Goal: Information Seeking & Learning: Learn about a topic

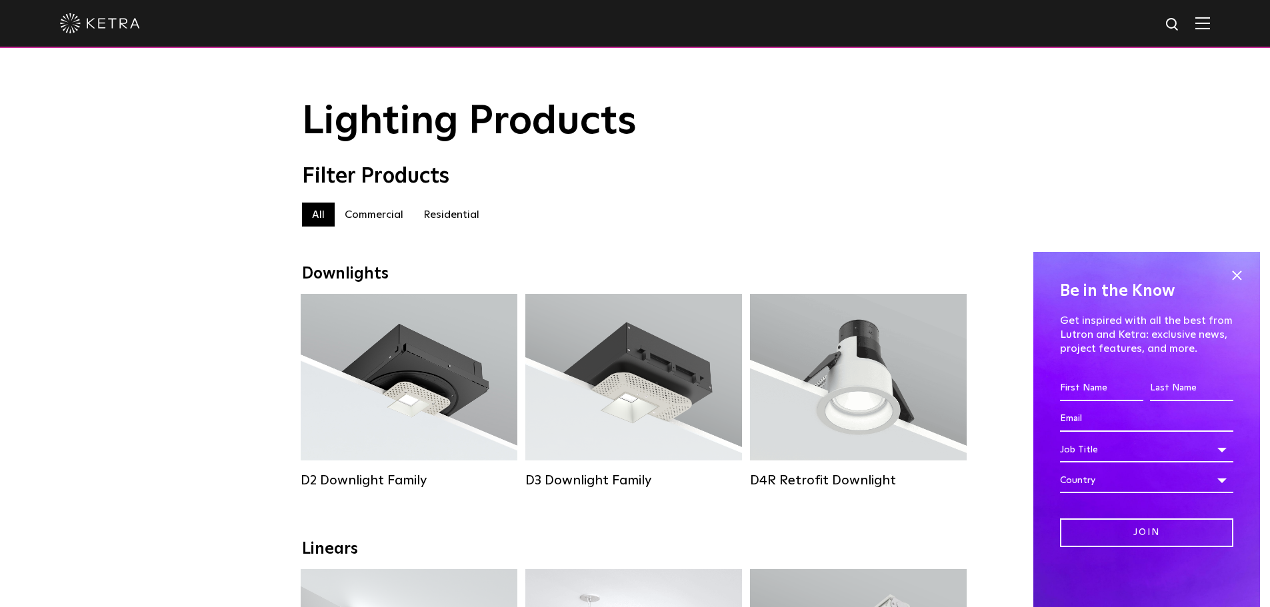
click at [452, 219] on label "Residential" at bounding box center [451, 215] width 76 height 24
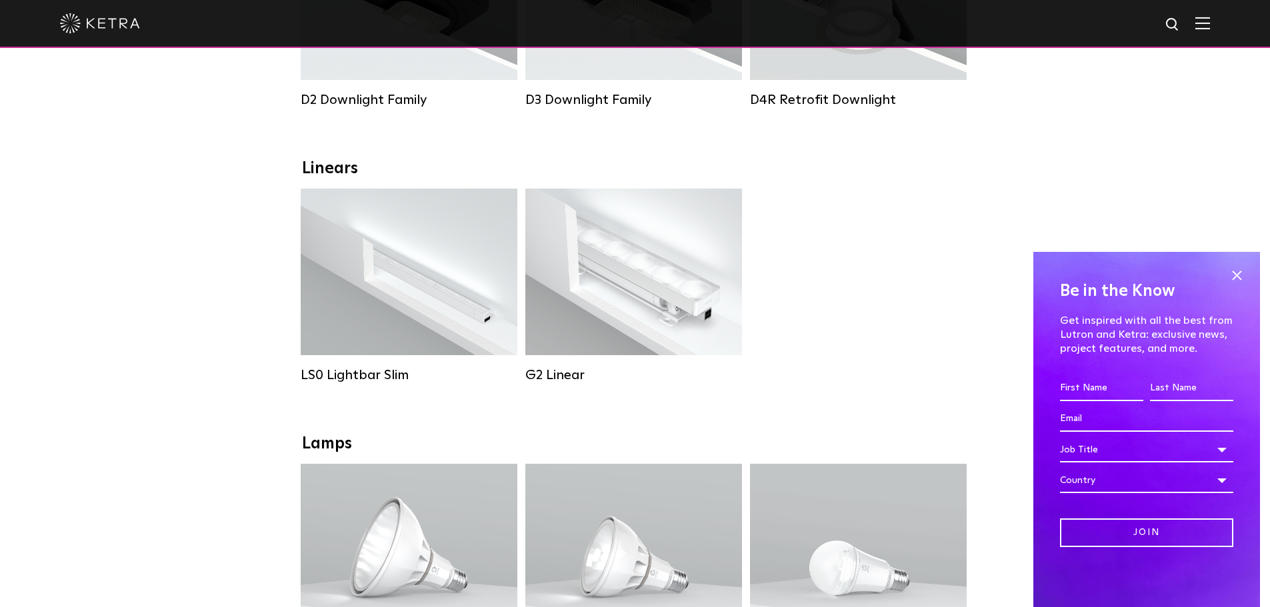
scroll to position [200, 0]
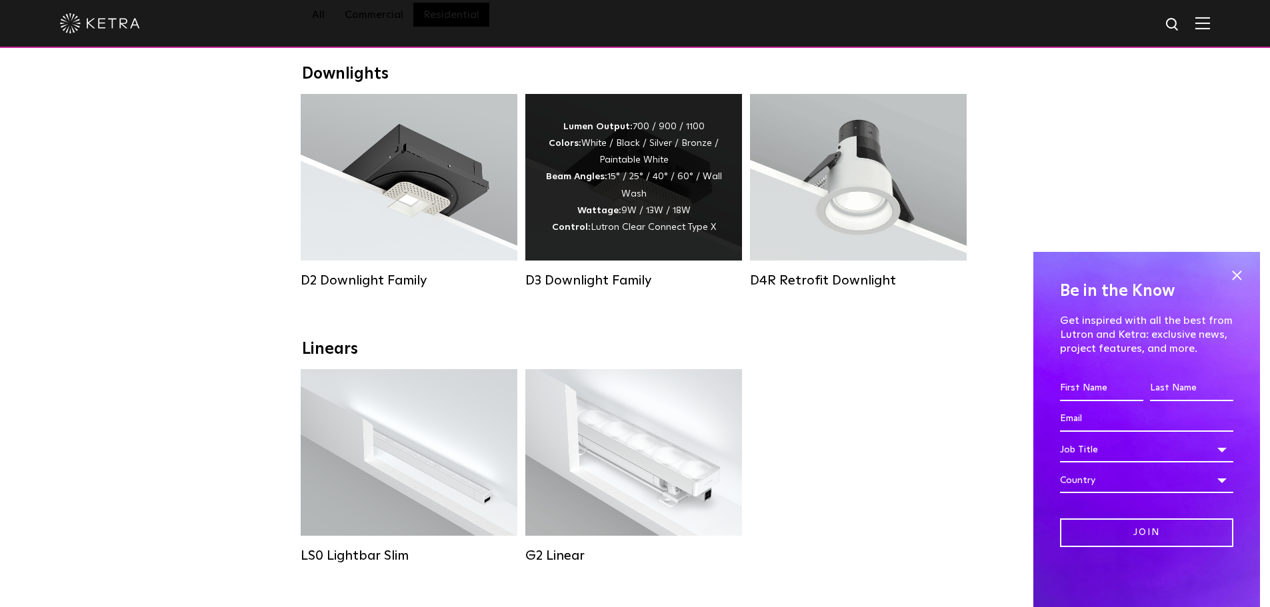
click at [578, 209] on div "Lumen Output: 700 / 900 / 1100 Colors: White / Black / Silver / Bronze / Painta…" at bounding box center [633, 177] width 177 height 117
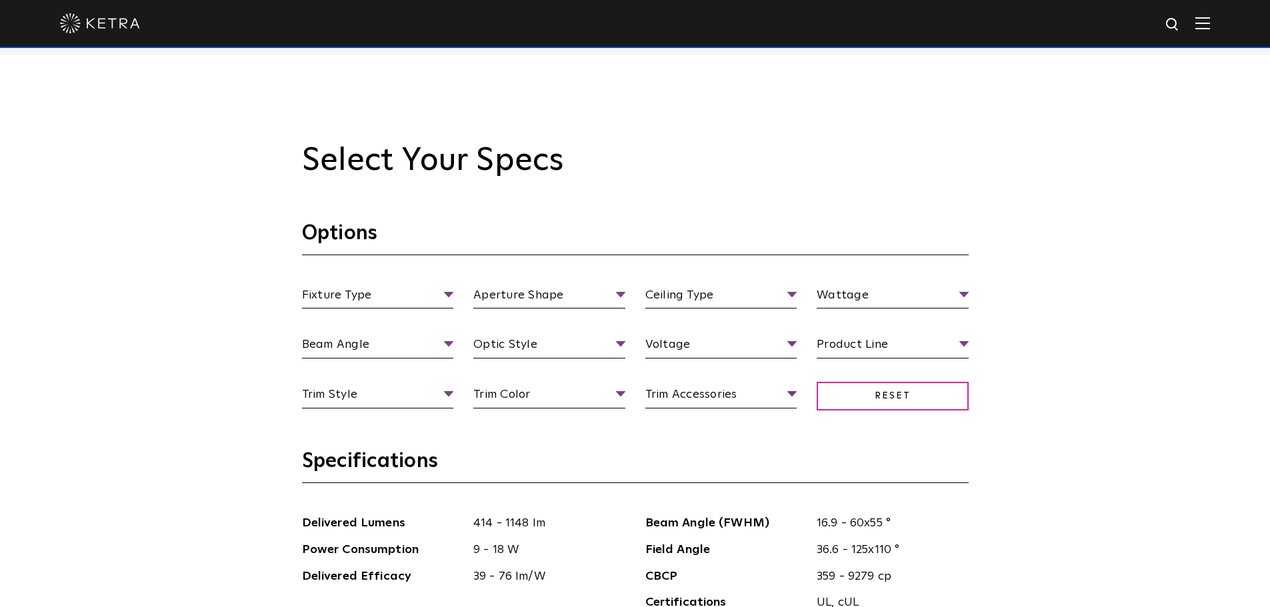
scroll to position [1200, 0]
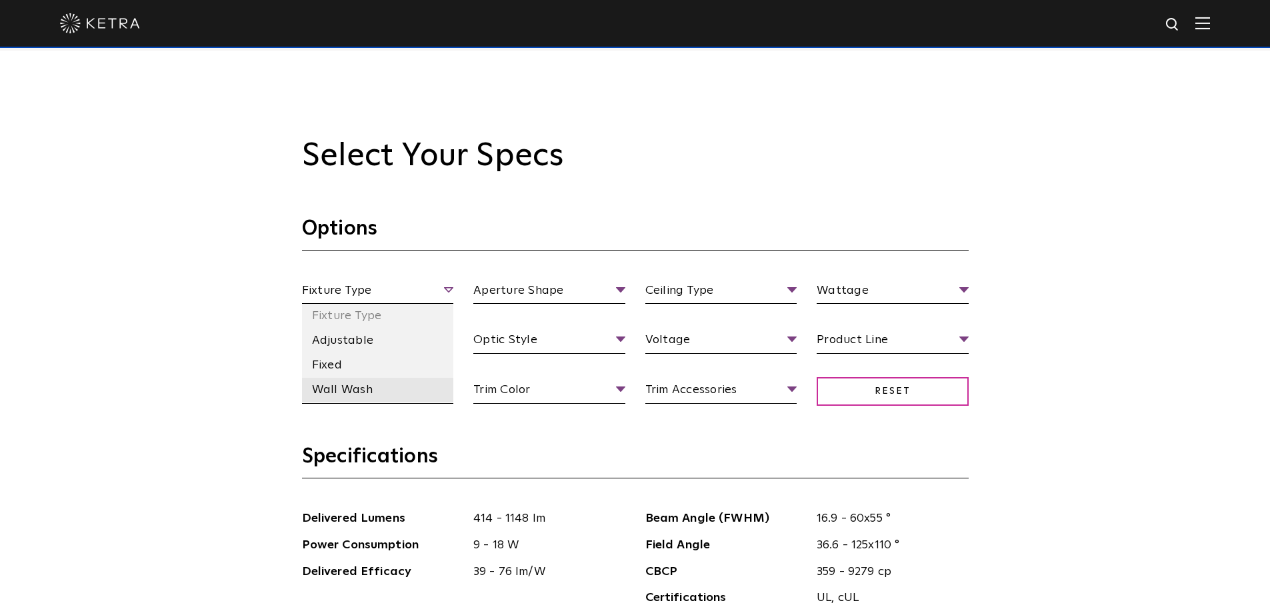
click at [370, 394] on li "Wall Wash" at bounding box center [378, 390] width 152 height 25
click at [391, 349] on li "Adjustable" at bounding box center [378, 341] width 152 height 25
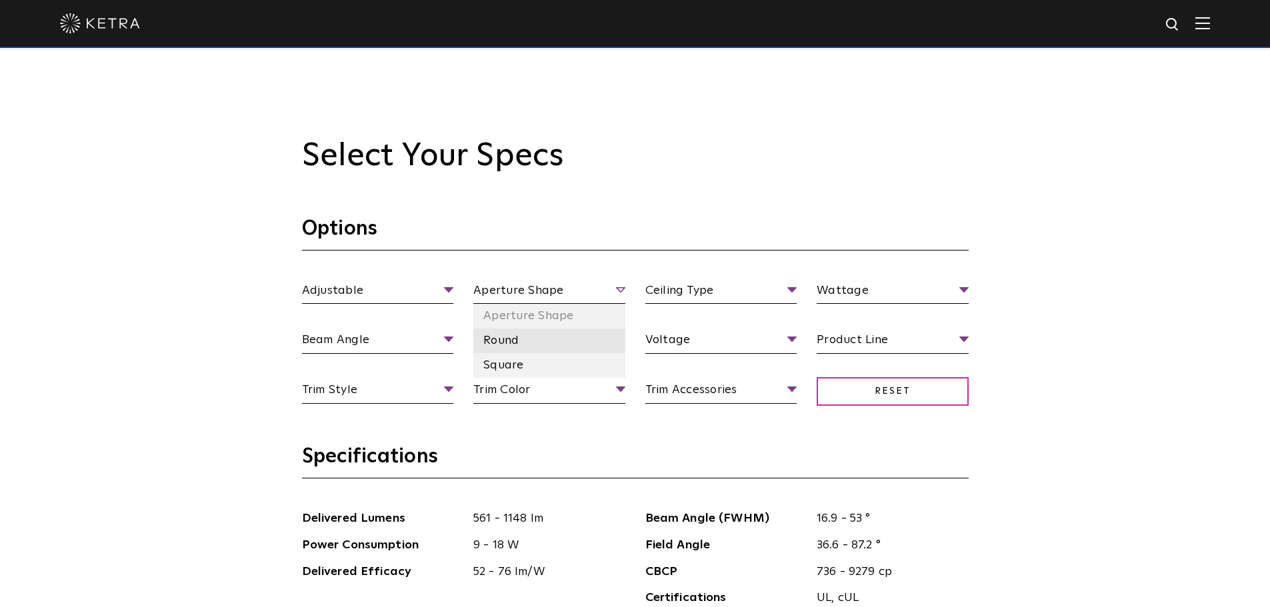
click at [511, 347] on li "Round" at bounding box center [549, 341] width 152 height 25
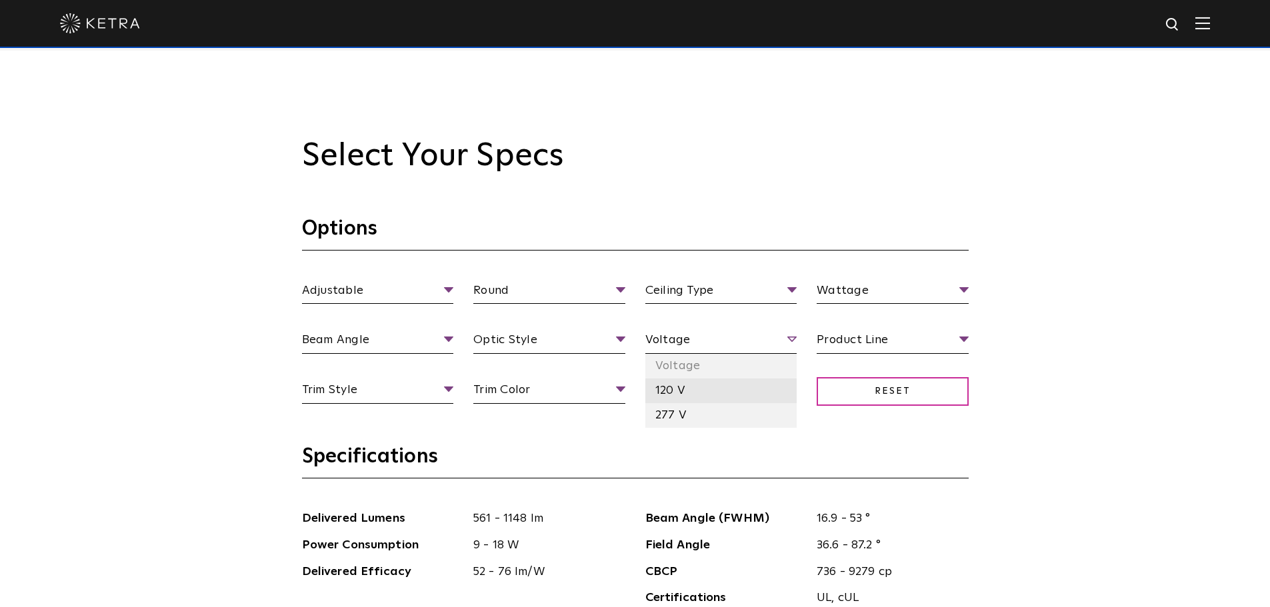
click at [680, 398] on li "120 V" at bounding box center [721, 391] width 152 height 25
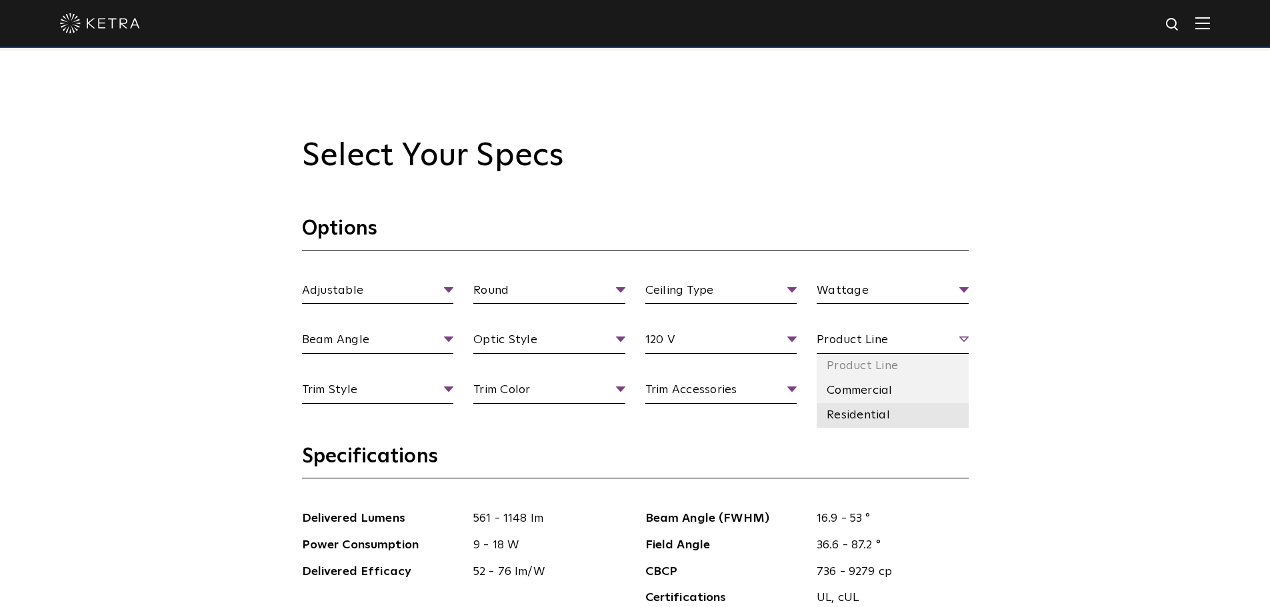
click at [868, 415] on li "Residential" at bounding box center [892, 415] width 152 height 25
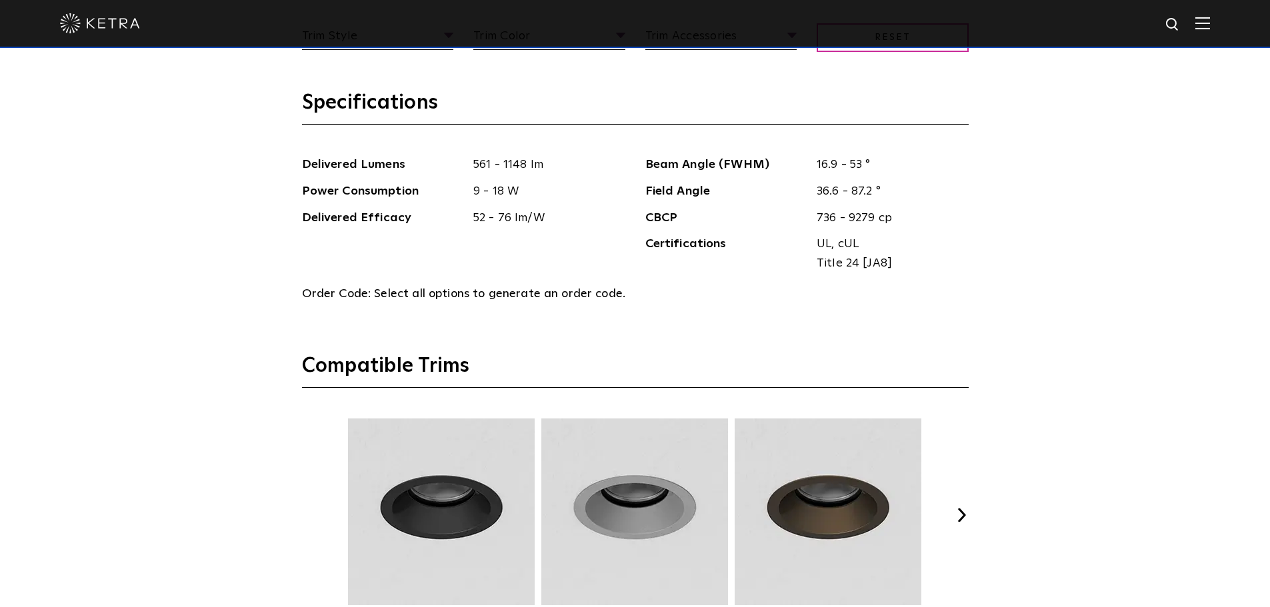
scroll to position [1666, 0]
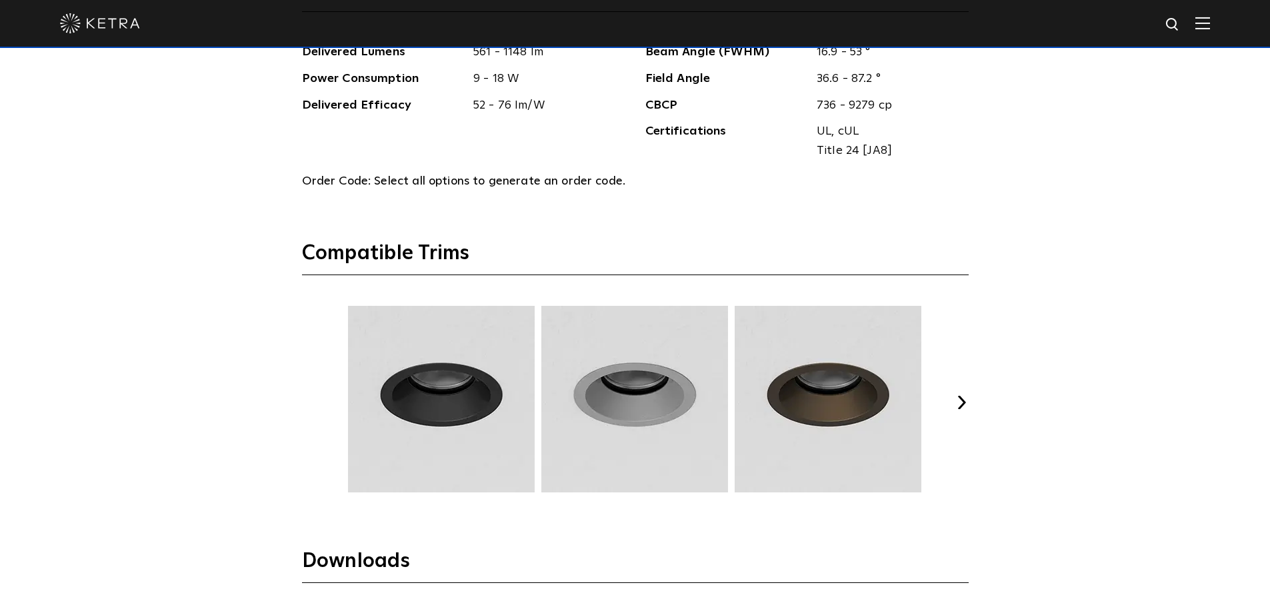
click at [958, 404] on button "Next" at bounding box center [961, 402] width 13 height 13
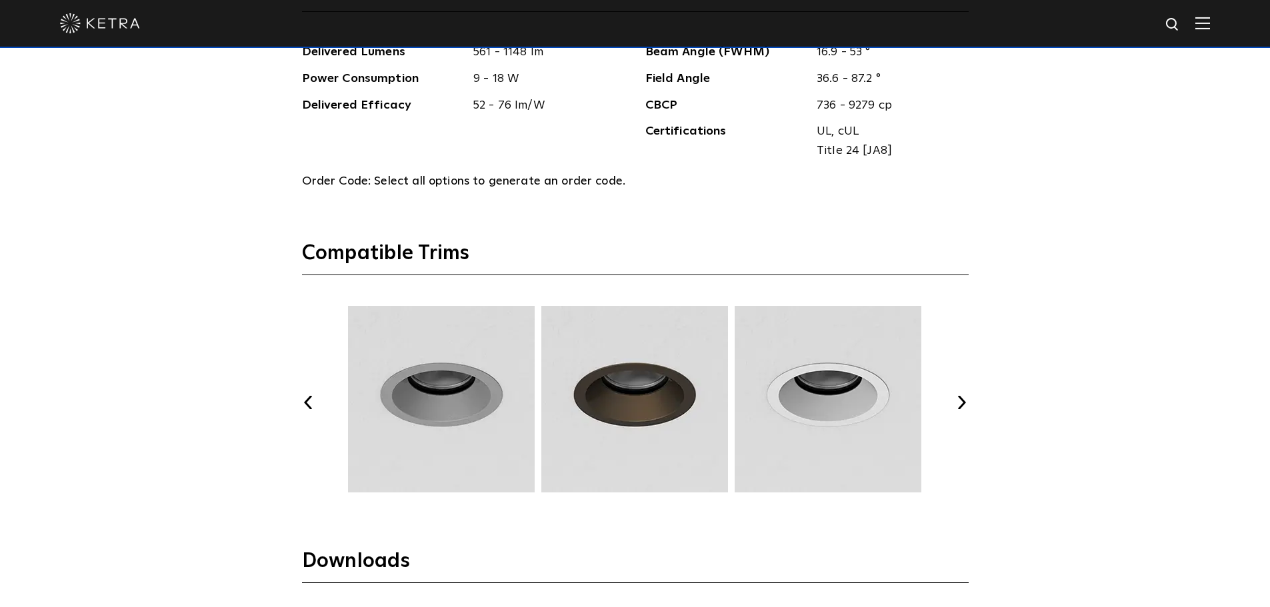
click at [958, 404] on button "Next" at bounding box center [961, 402] width 13 height 13
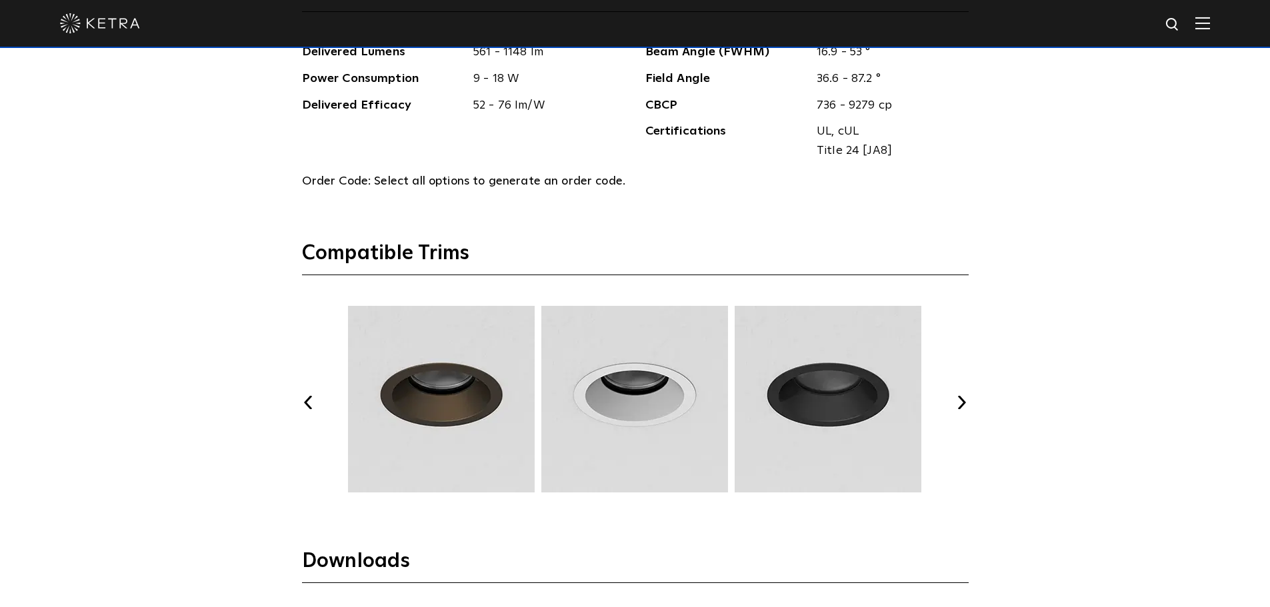
click at [958, 404] on button "Next" at bounding box center [961, 402] width 13 height 13
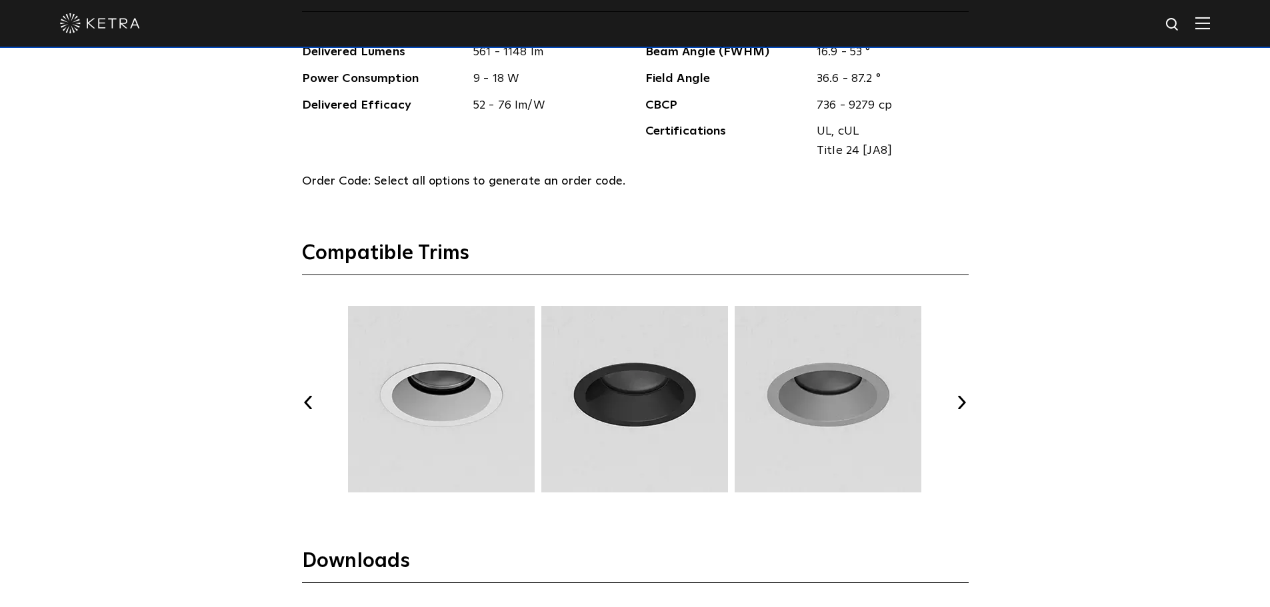
click at [958, 404] on button "Next" at bounding box center [961, 402] width 13 height 13
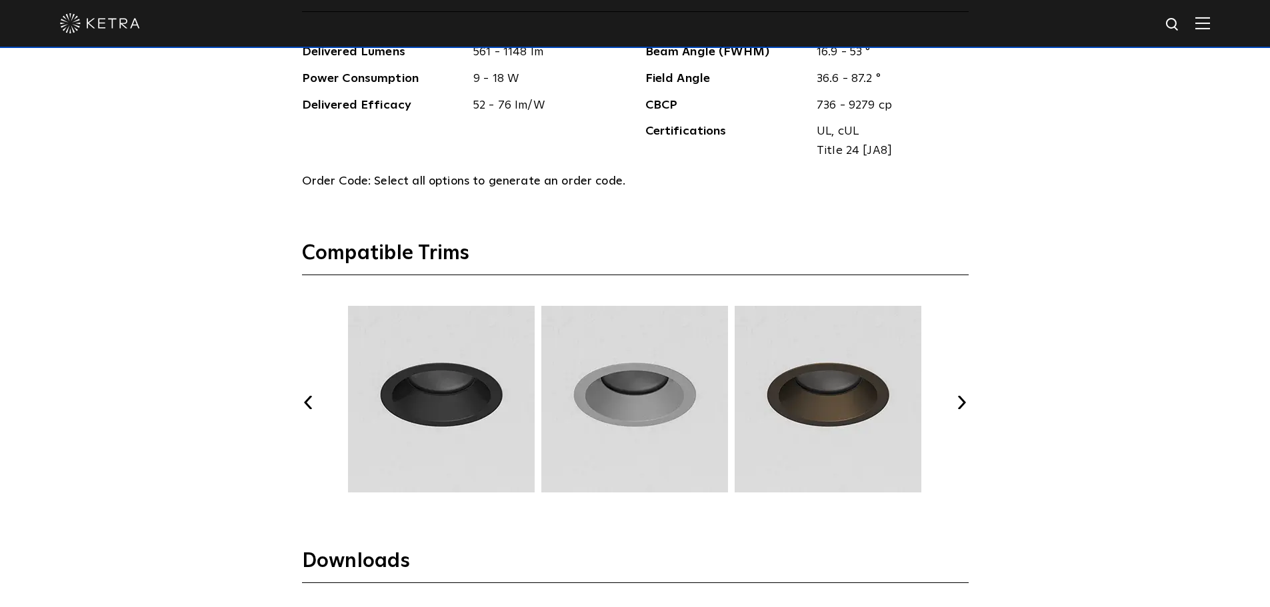
click at [960, 407] on button "Next" at bounding box center [961, 402] width 13 height 13
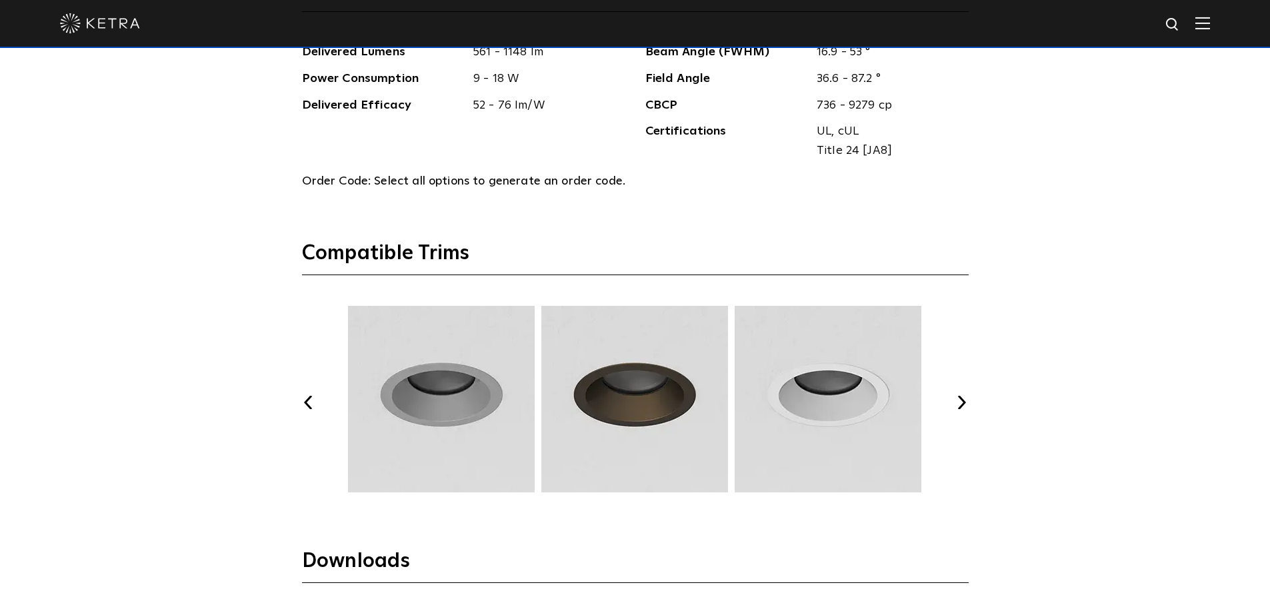
click at [960, 405] on button "Next" at bounding box center [961, 402] width 13 height 13
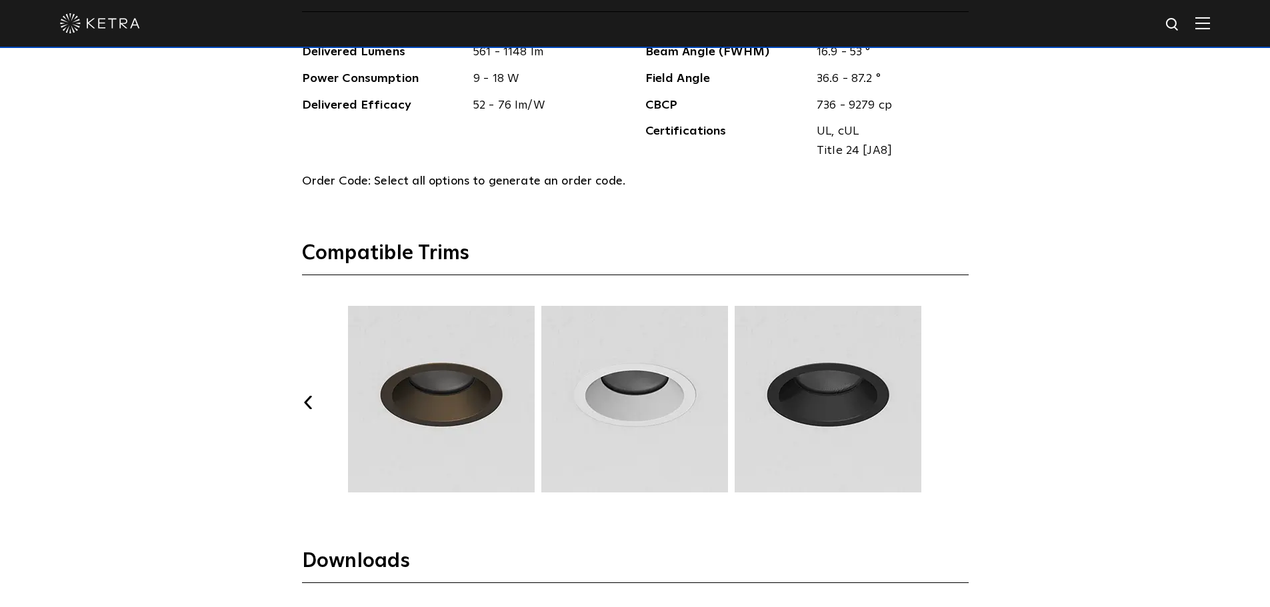
click at [960, 405] on button "Next" at bounding box center [961, 402] width 13 height 13
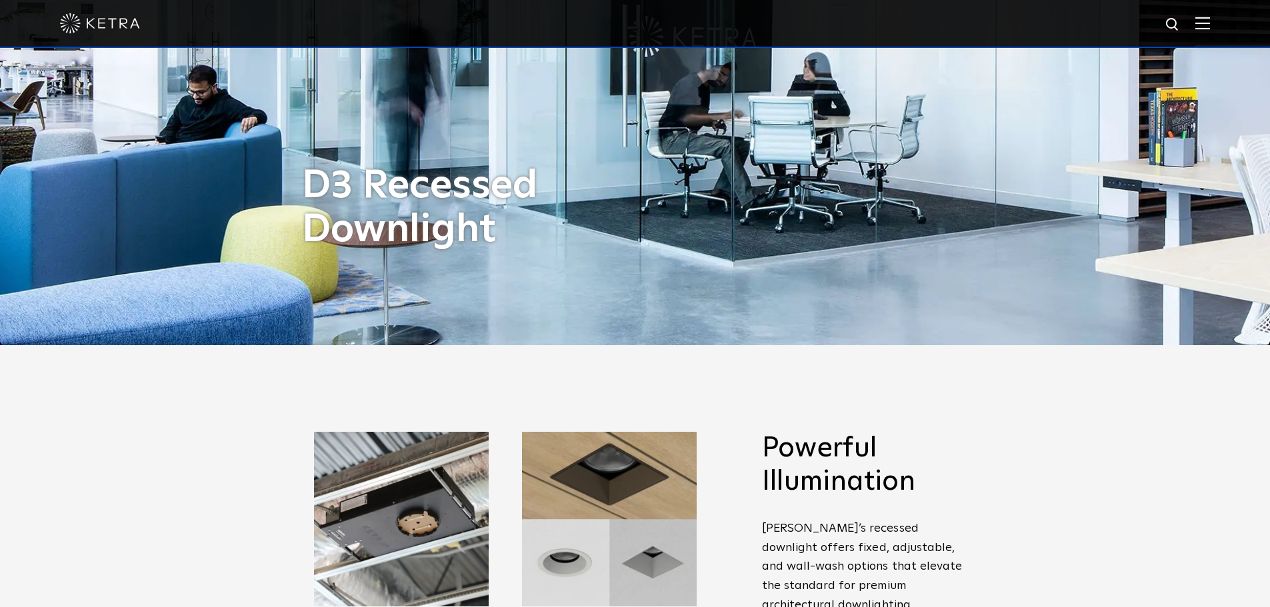
scroll to position [600, 0]
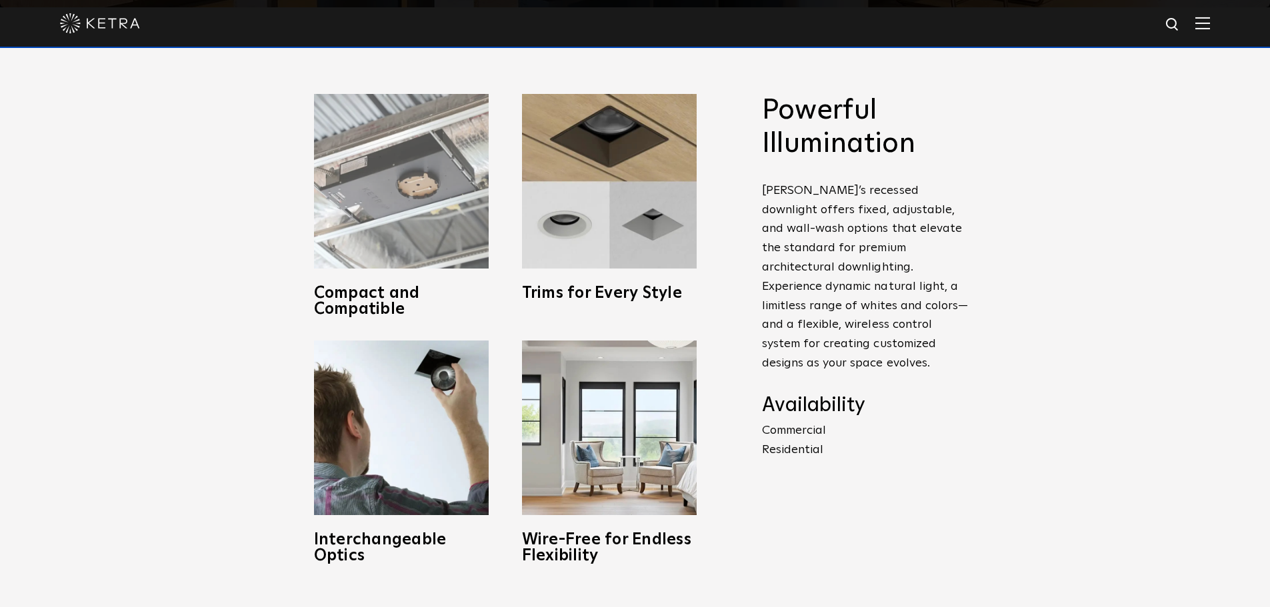
click at [349, 296] on h3 "Compact and Compatible" at bounding box center [401, 301] width 175 height 32
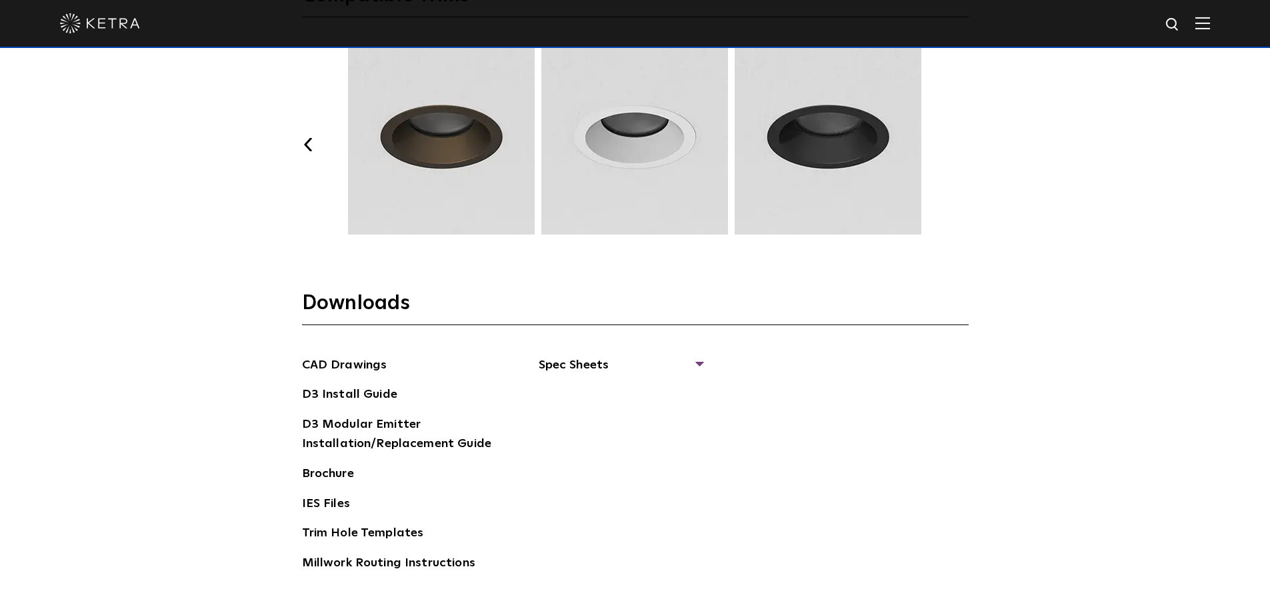
scroll to position [2066, 0]
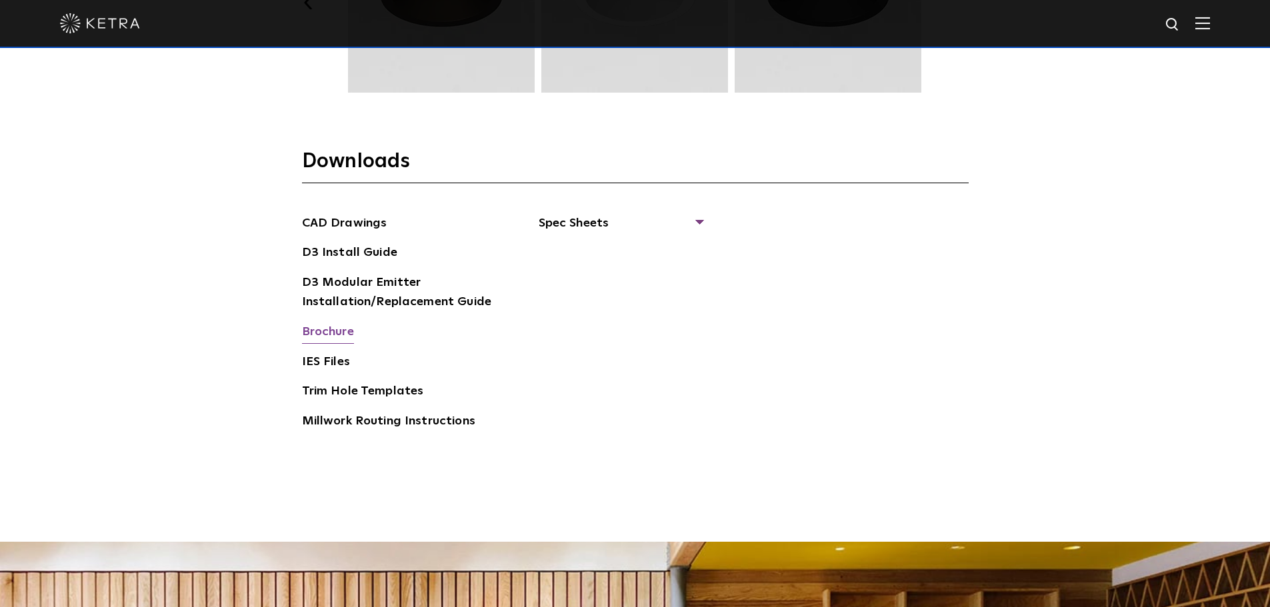
click at [322, 326] on link "Brochure" at bounding box center [328, 333] width 52 height 21
click at [117, 26] on img at bounding box center [100, 23] width 80 height 20
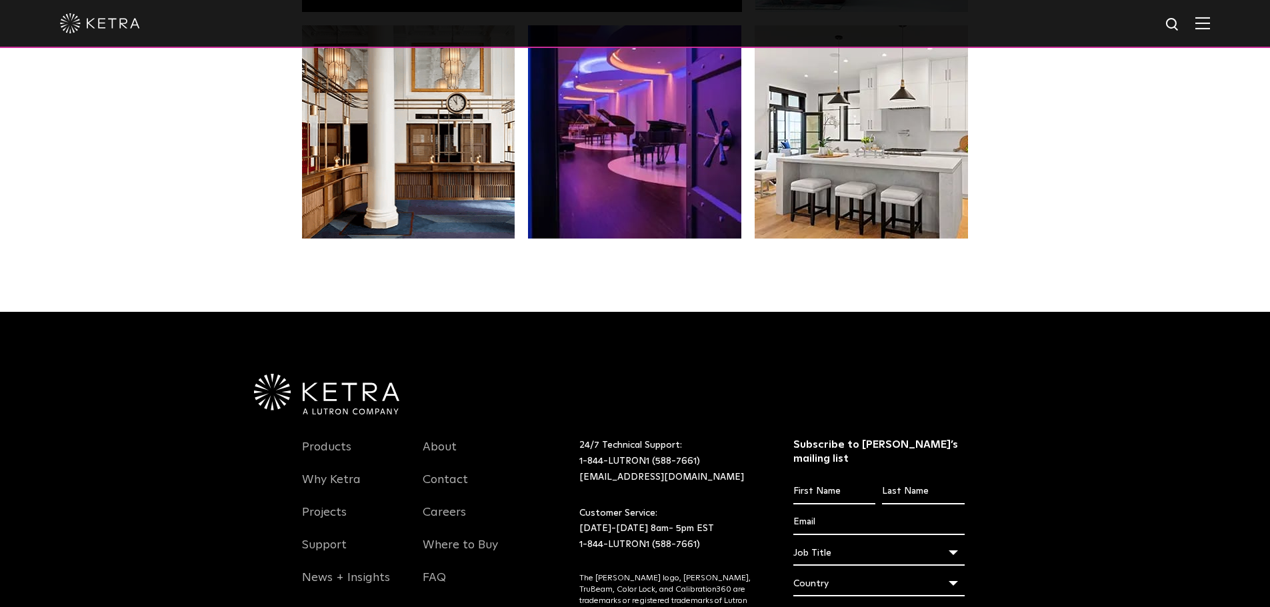
scroll to position [2732, 0]
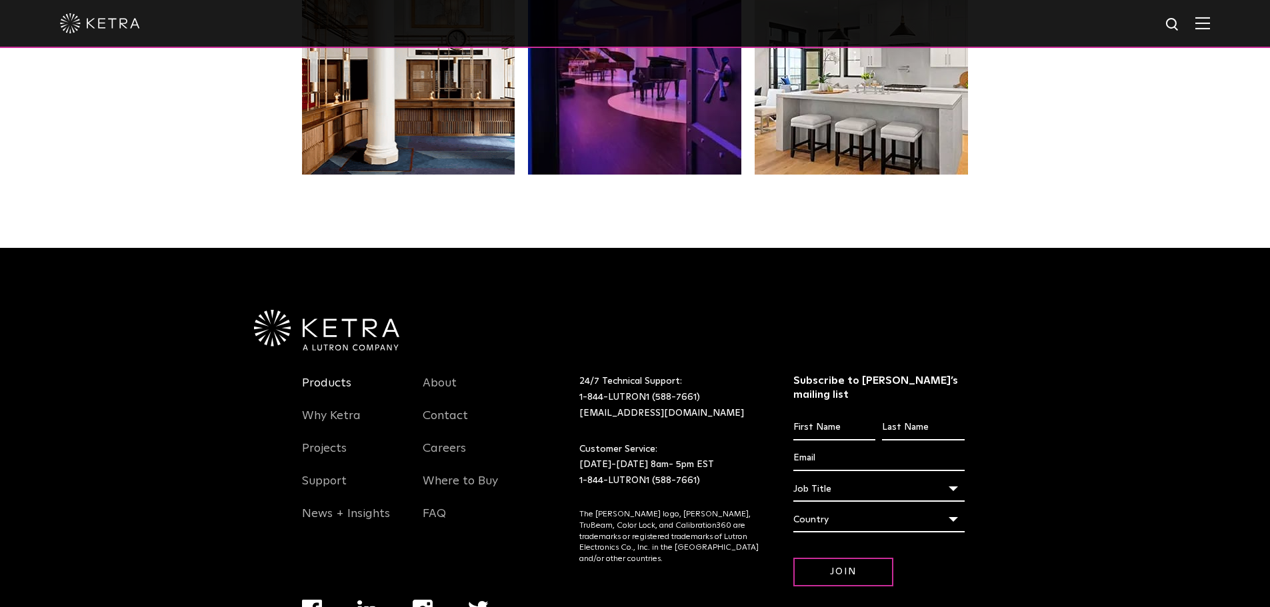
click at [327, 388] on link "Products" at bounding box center [326, 391] width 49 height 31
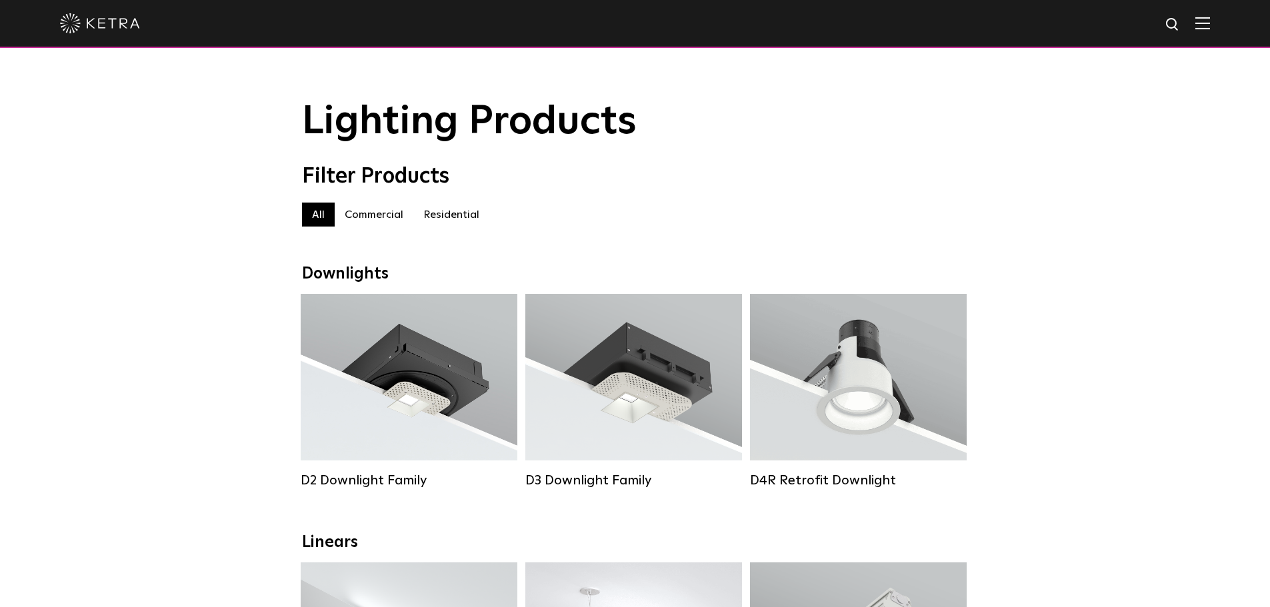
click at [451, 218] on label "Residential" at bounding box center [451, 215] width 76 height 24
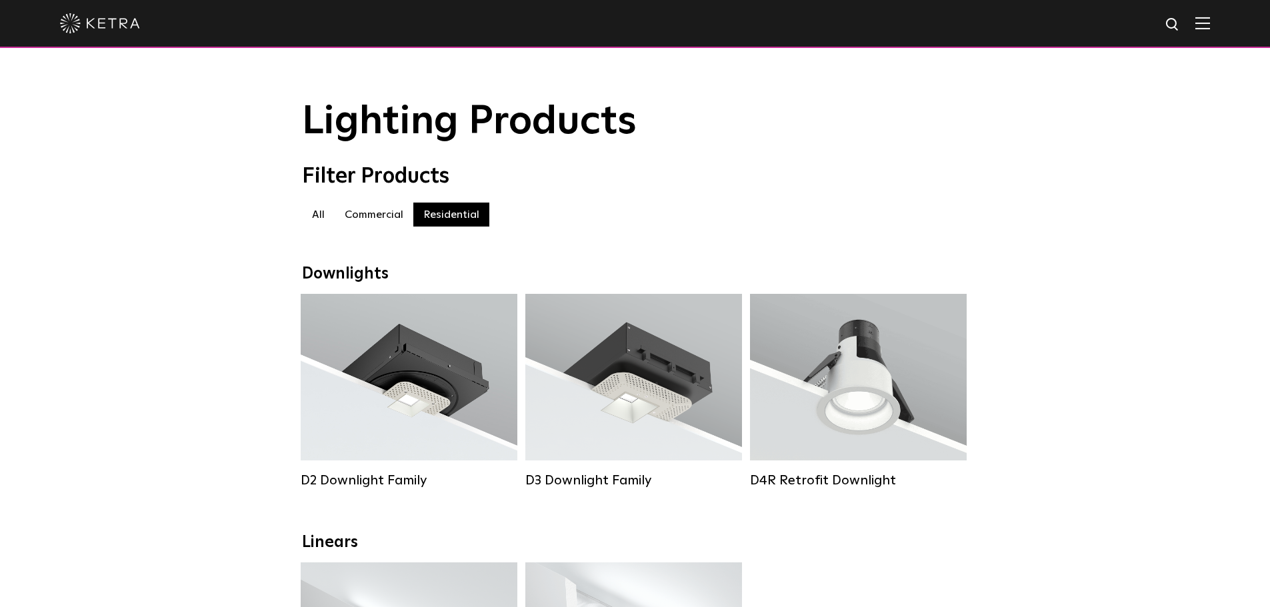
scroll to position [400, 0]
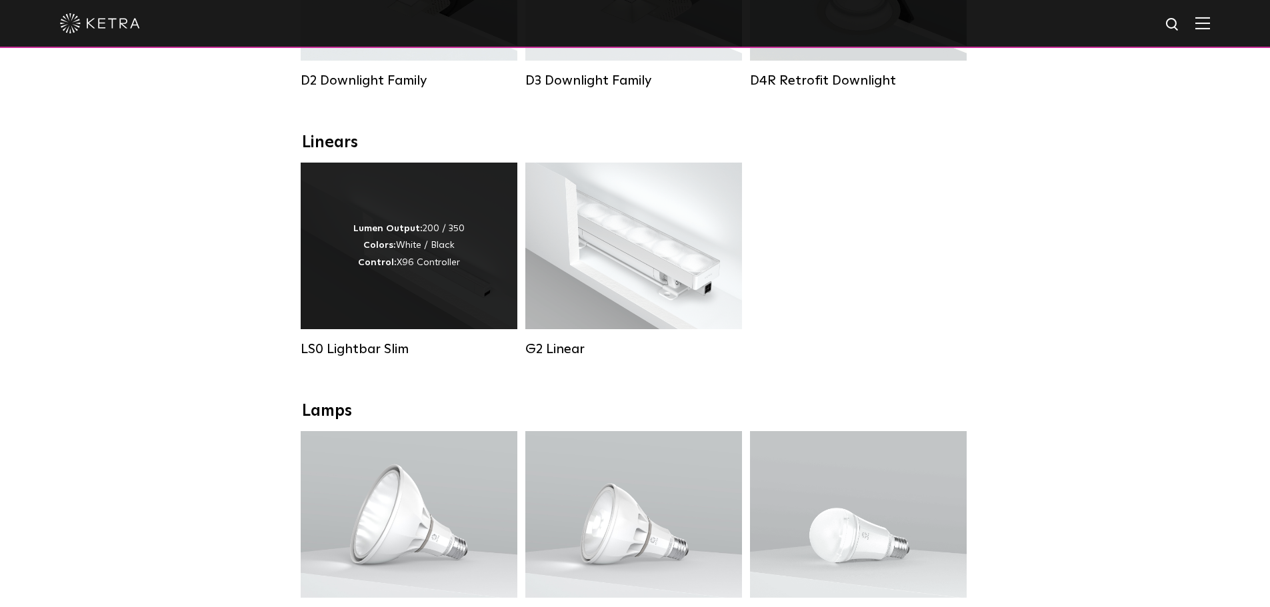
click at [387, 292] on div "Lumen Output: 200 / 350 Colors: White / Black Control: X96 Controller" at bounding box center [409, 246] width 217 height 167
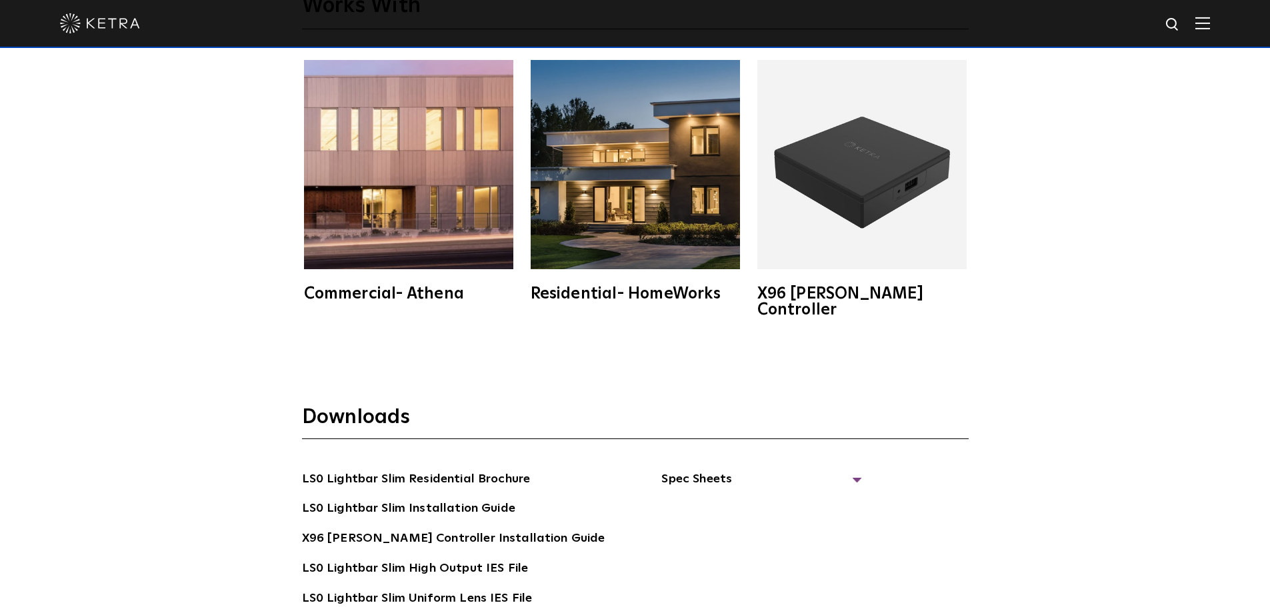
scroll to position [2466, 0]
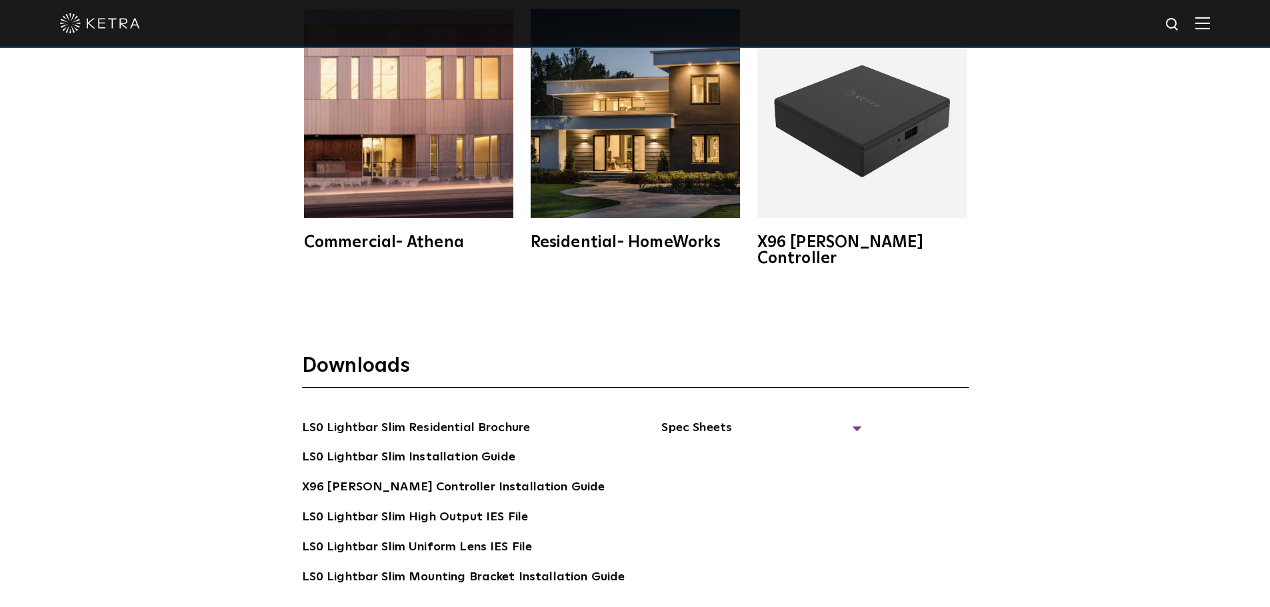
click at [723, 178] on img at bounding box center [634, 113] width 209 height 209
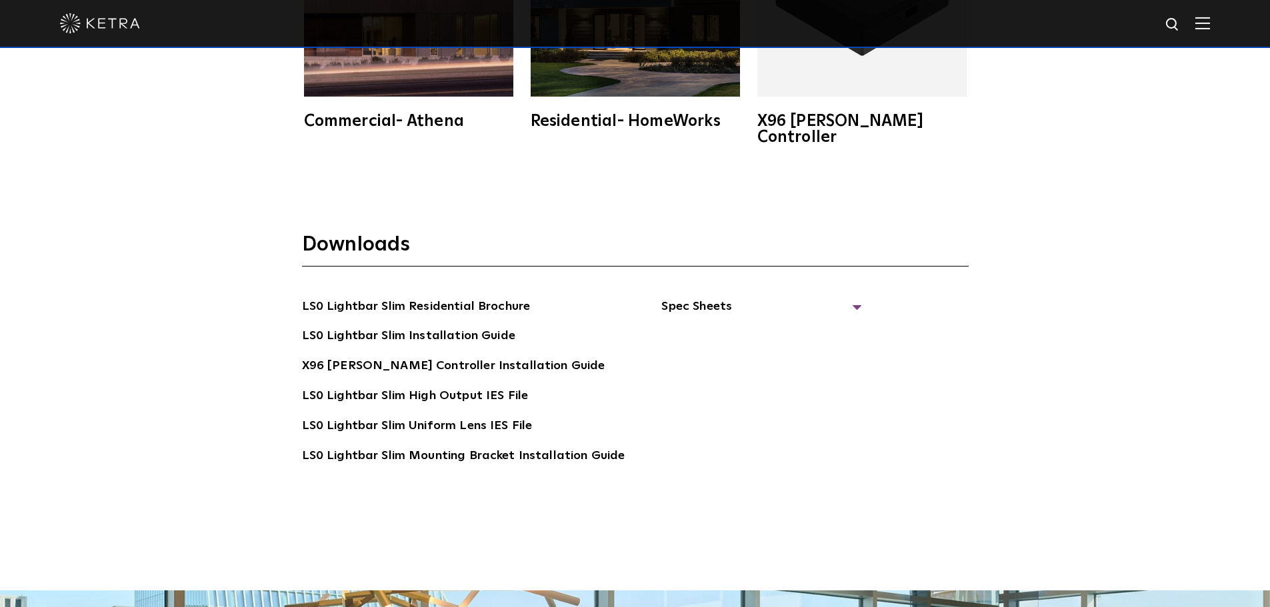
scroll to position [2599, 0]
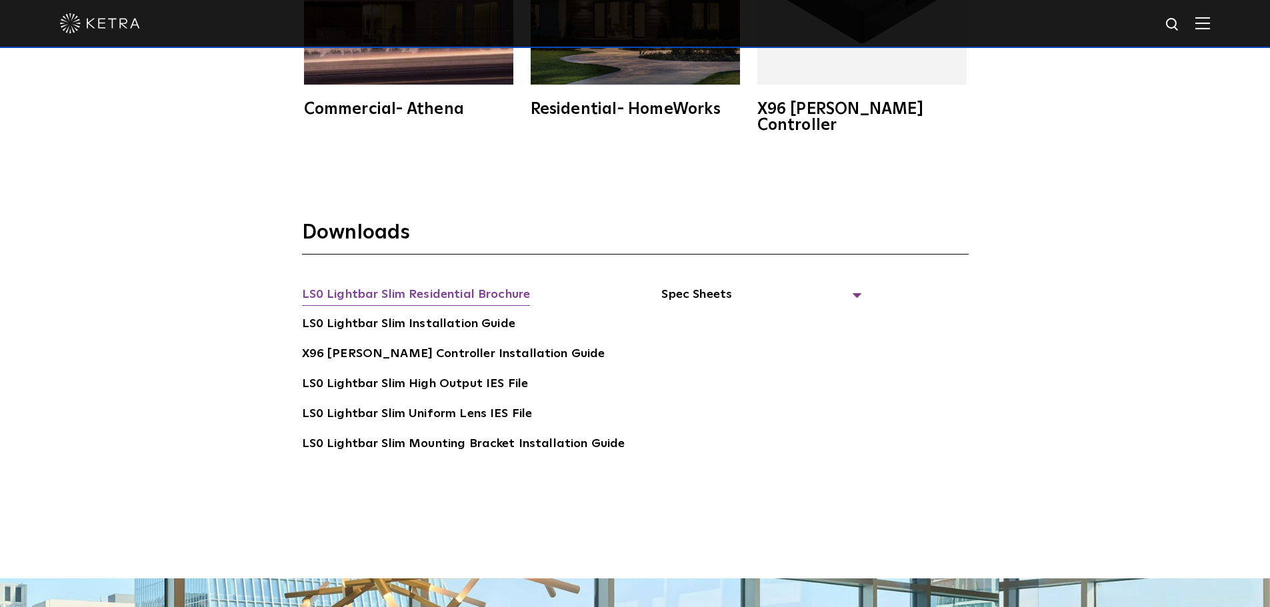
click at [411, 285] on link "LS0 Lightbar Slim Residential Brochure" at bounding box center [416, 295] width 229 height 21
